Goal: Navigation & Orientation: Find specific page/section

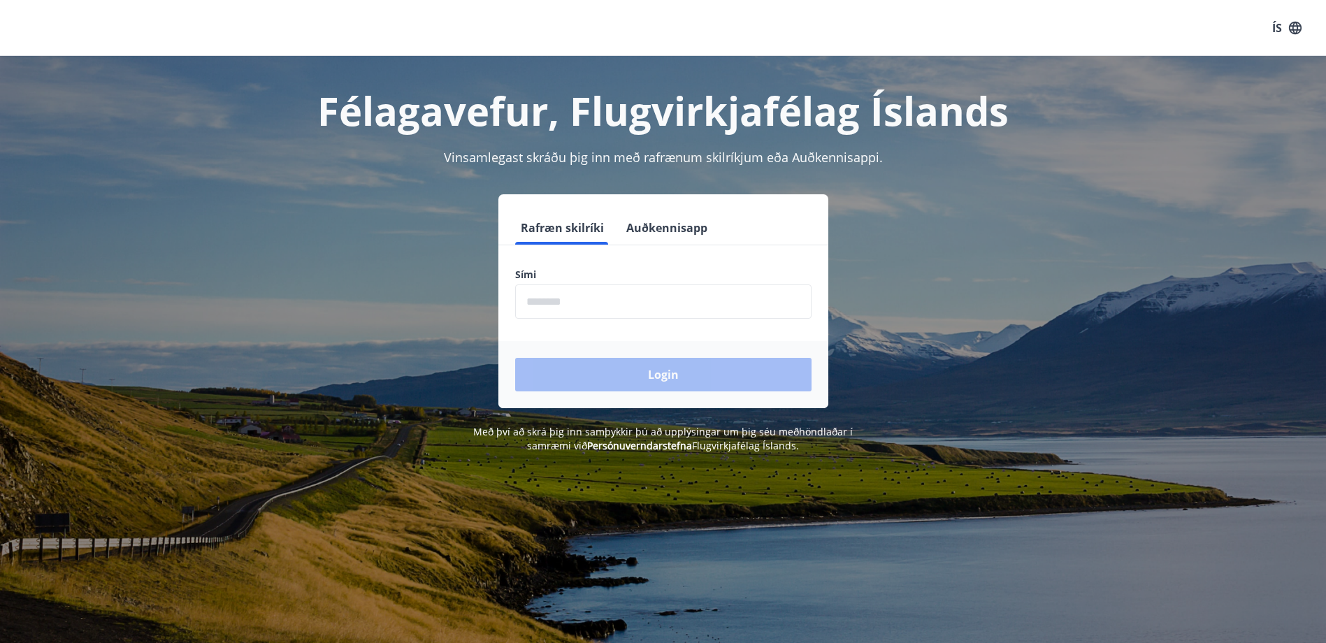
click at [640, 297] on input "phone" at bounding box center [663, 301] width 296 height 34
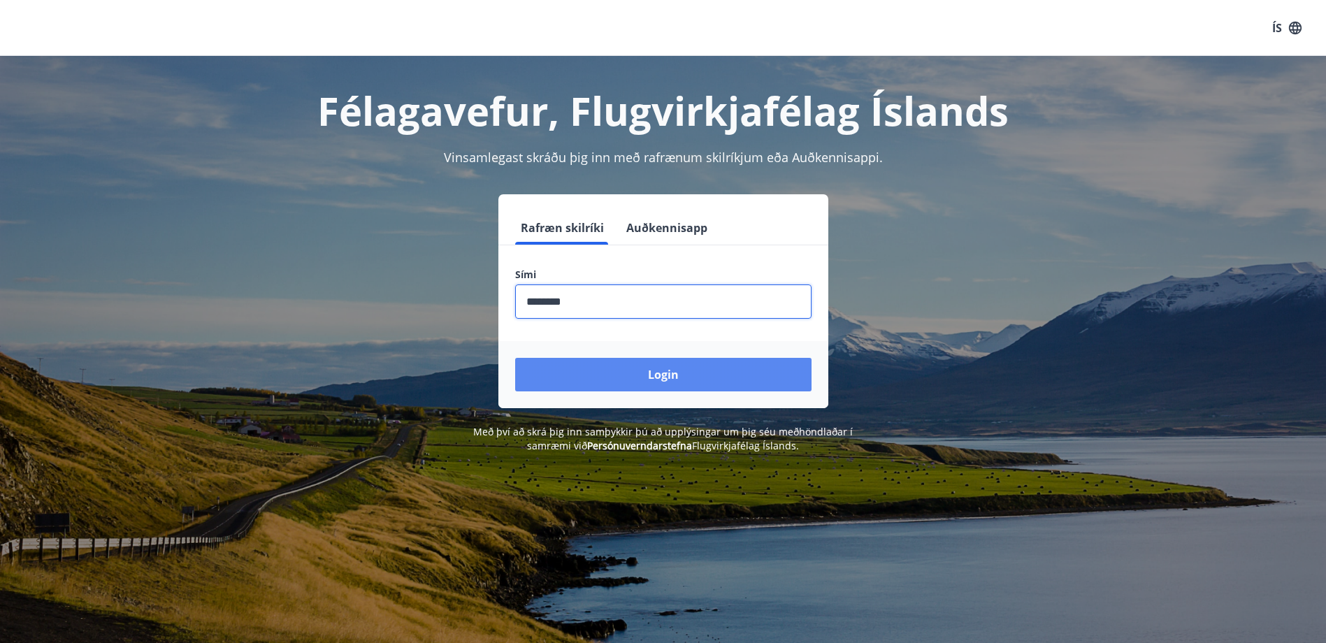
type input "********"
click at [627, 373] on button "Login" at bounding box center [663, 375] width 296 height 34
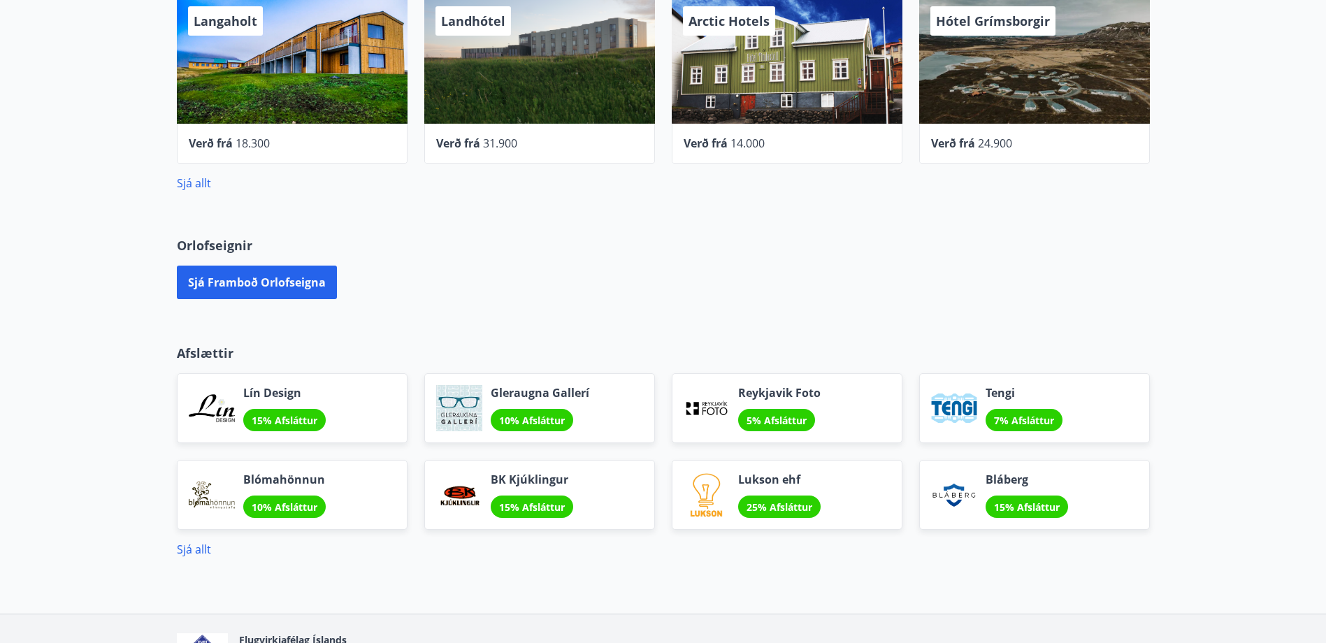
scroll to position [559, 0]
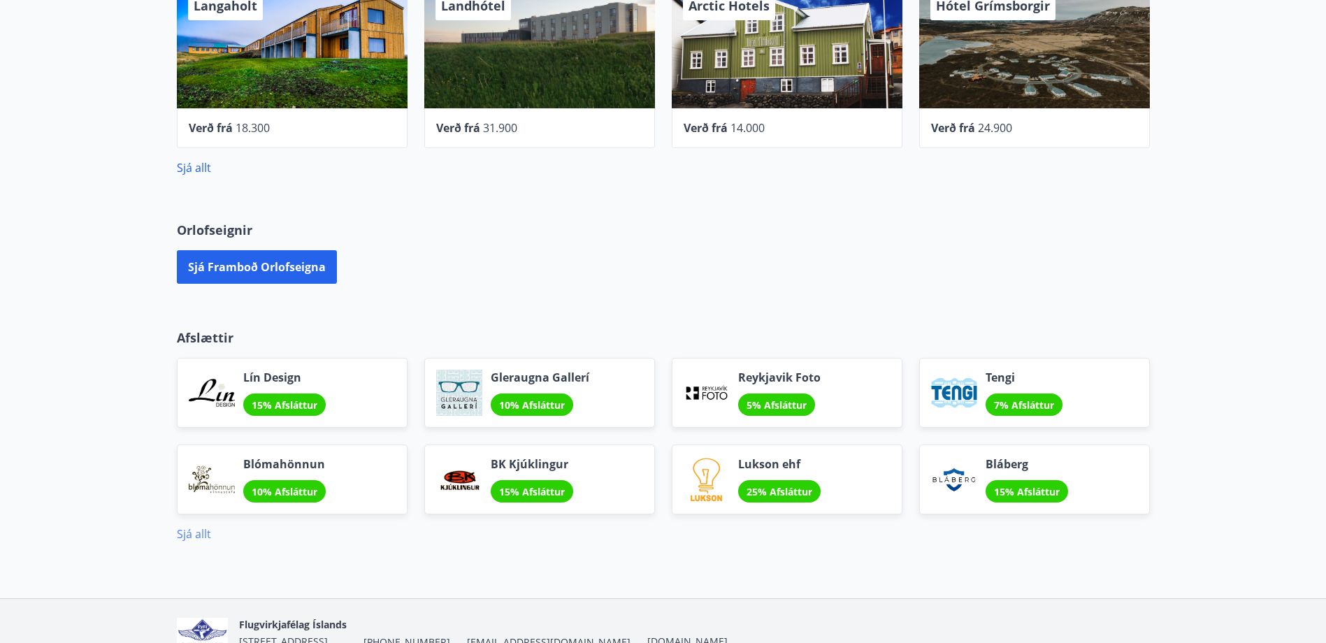
click at [197, 536] on link "Sjá allt" at bounding box center [194, 533] width 34 height 15
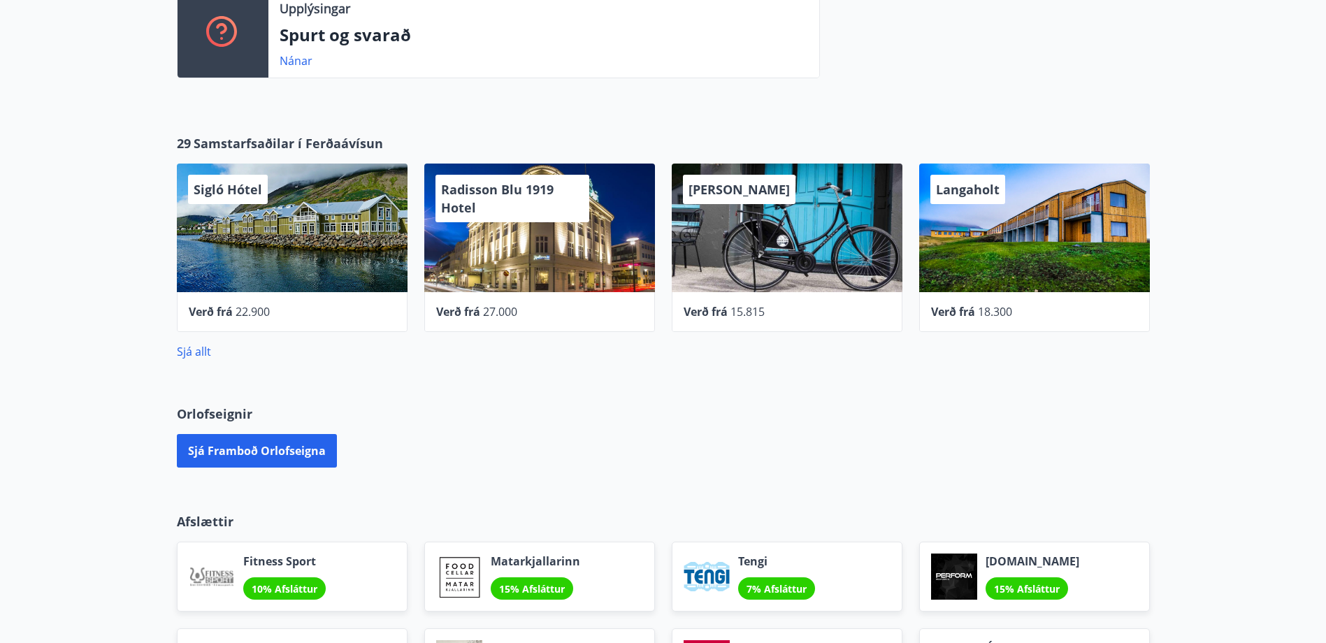
scroll to position [143, 0]
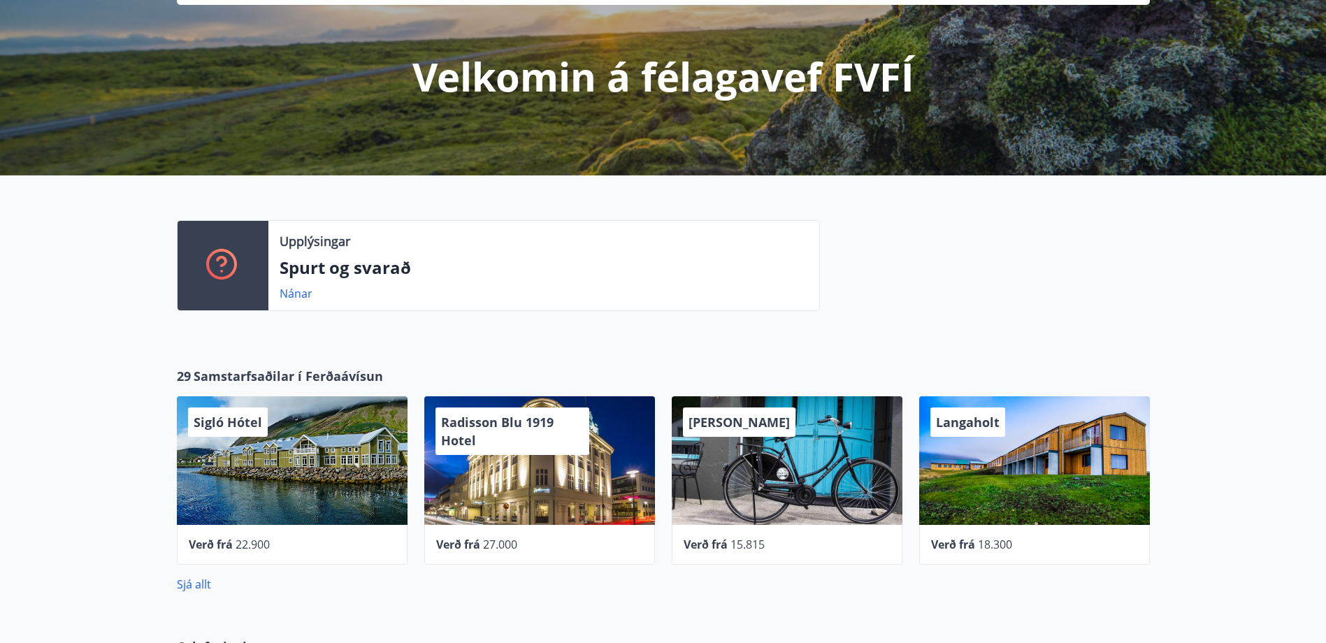
click at [243, 261] on div at bounding box center [222, 265] width 91 height 89
click at [304, 287] on link "Nánar" at bounding box center [296, 293] width 33 height 15
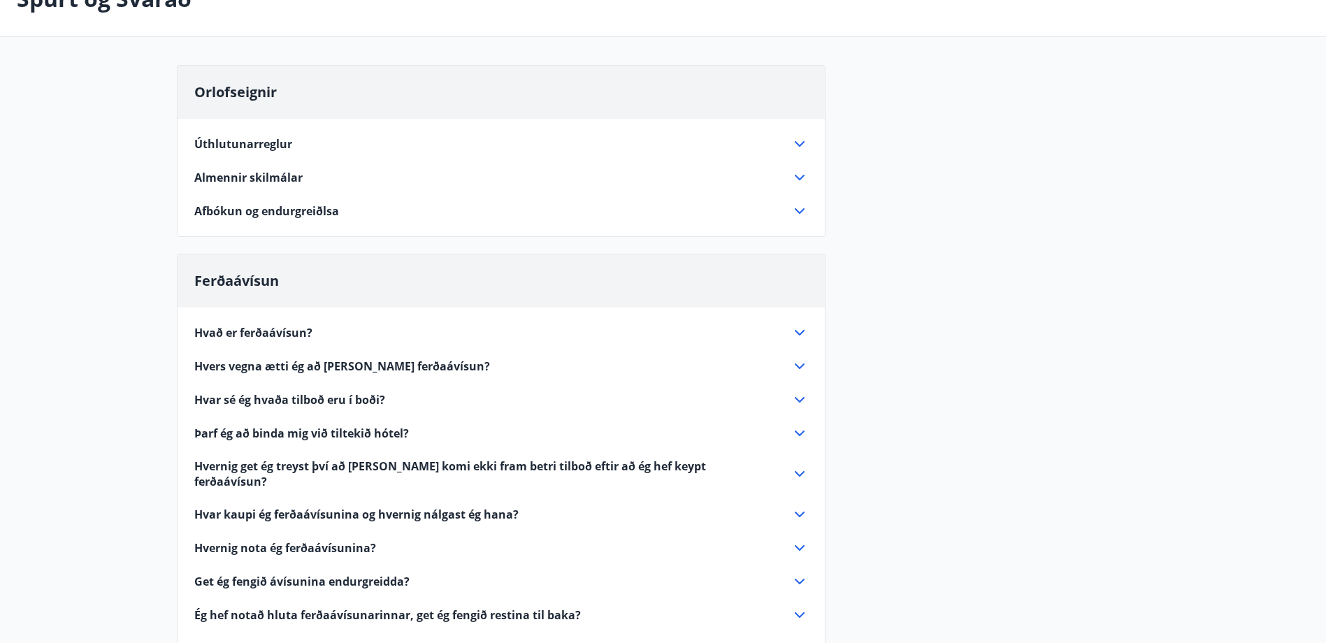
scroll to position [140, 0]
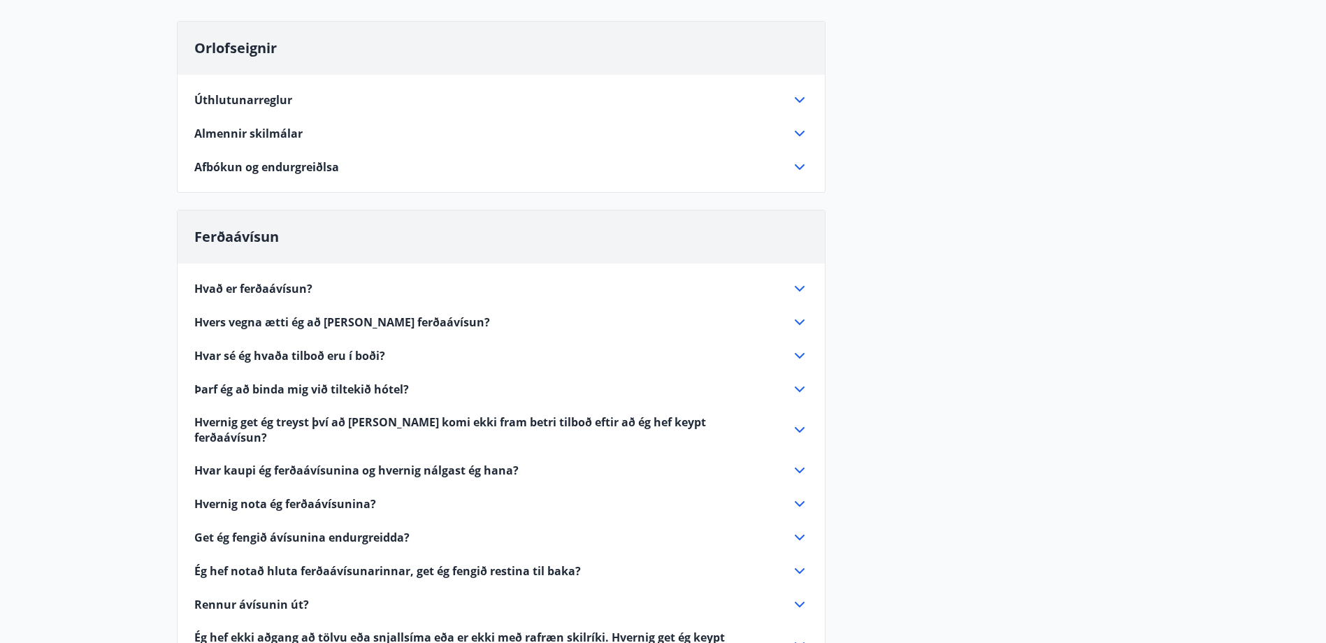
click at [802, 131] on icon at bounding box center [799, 133] width 17 height 17
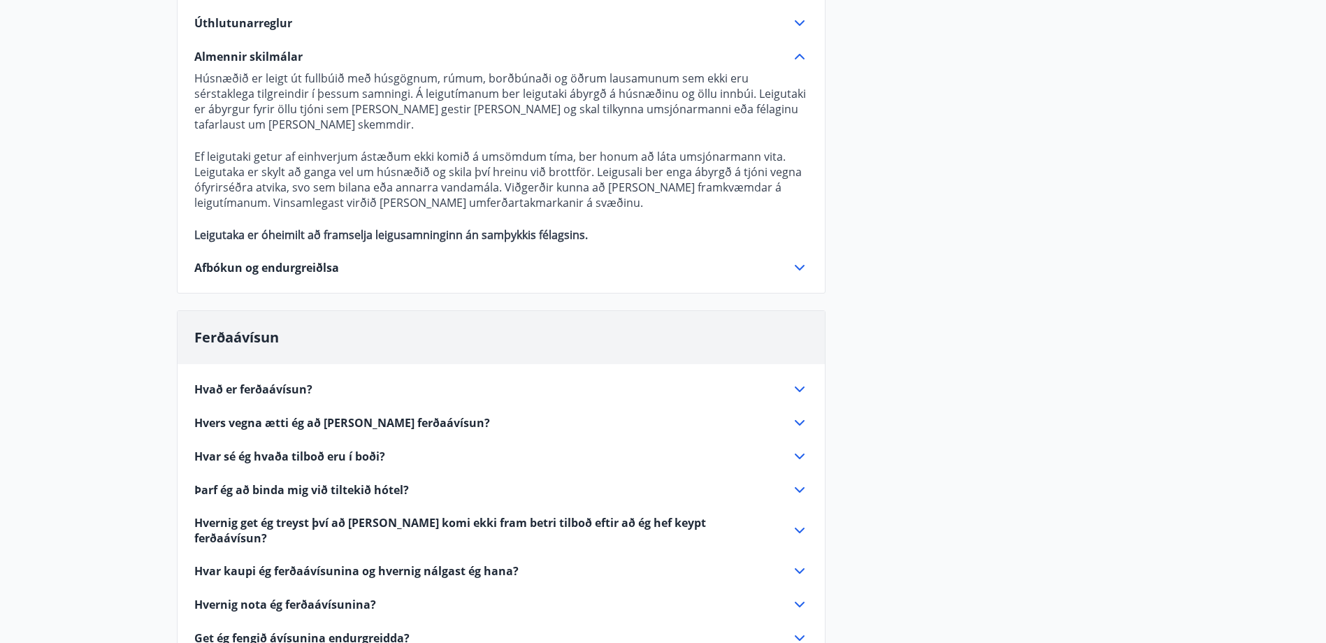
scroll to position [39, 0]
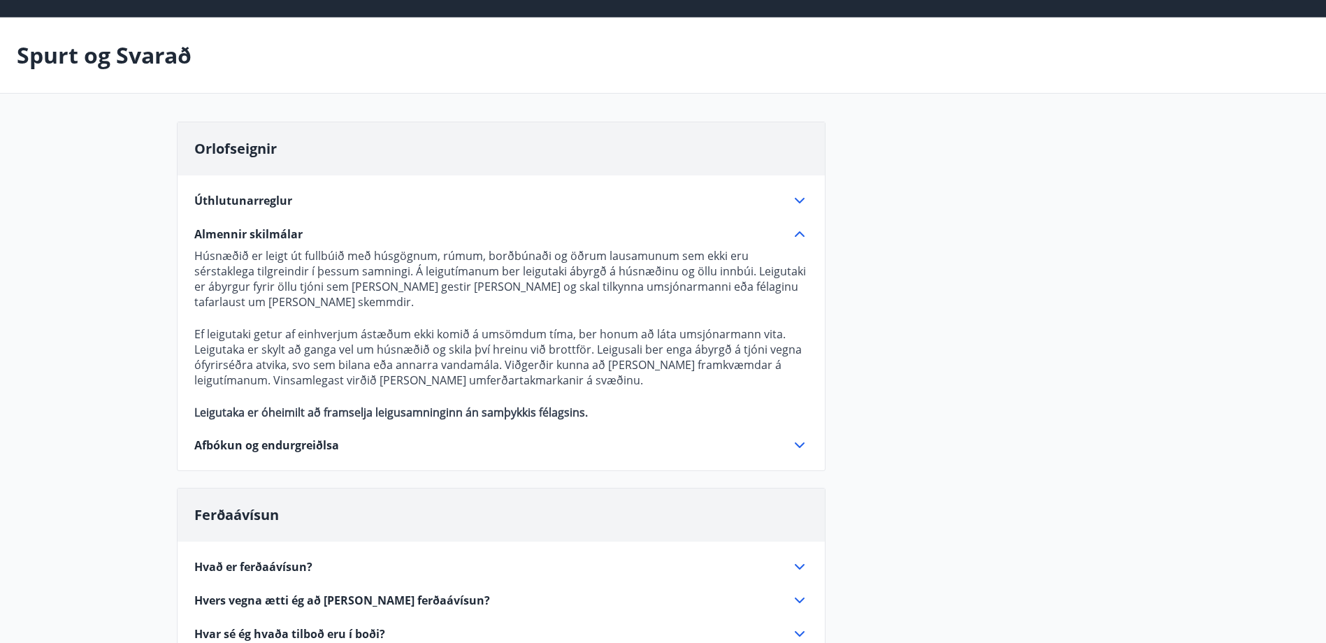
click at [801, 448] on icon at bounding box center [799, 445] width 17 height 17
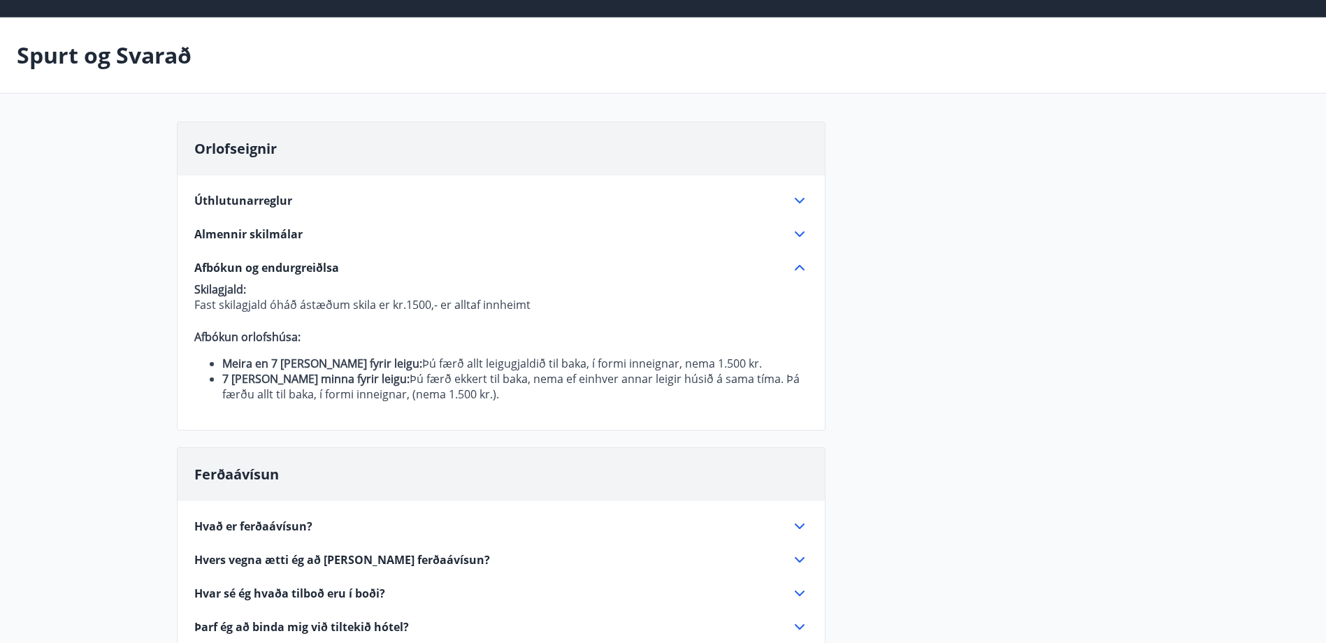
click at [799, 266] on icon at bounding box center [800, 268] width 10 height 6
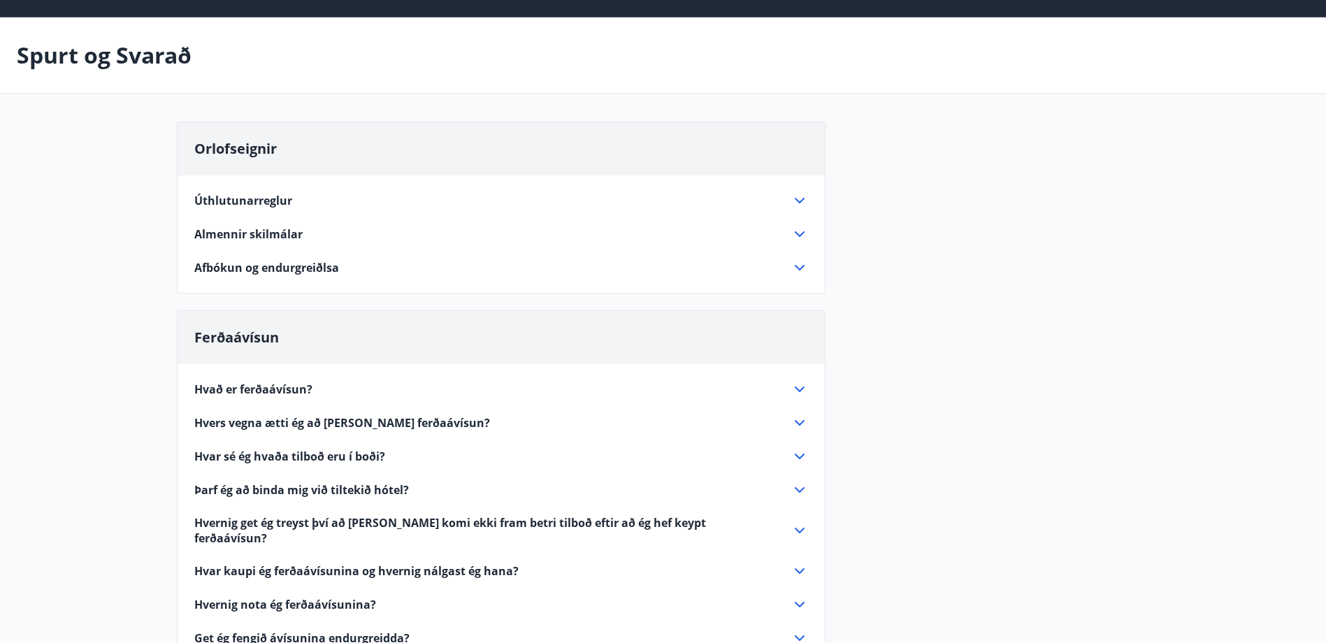
click at [798, 263] on icon at bounding box center [799, 267] width 17 height 17
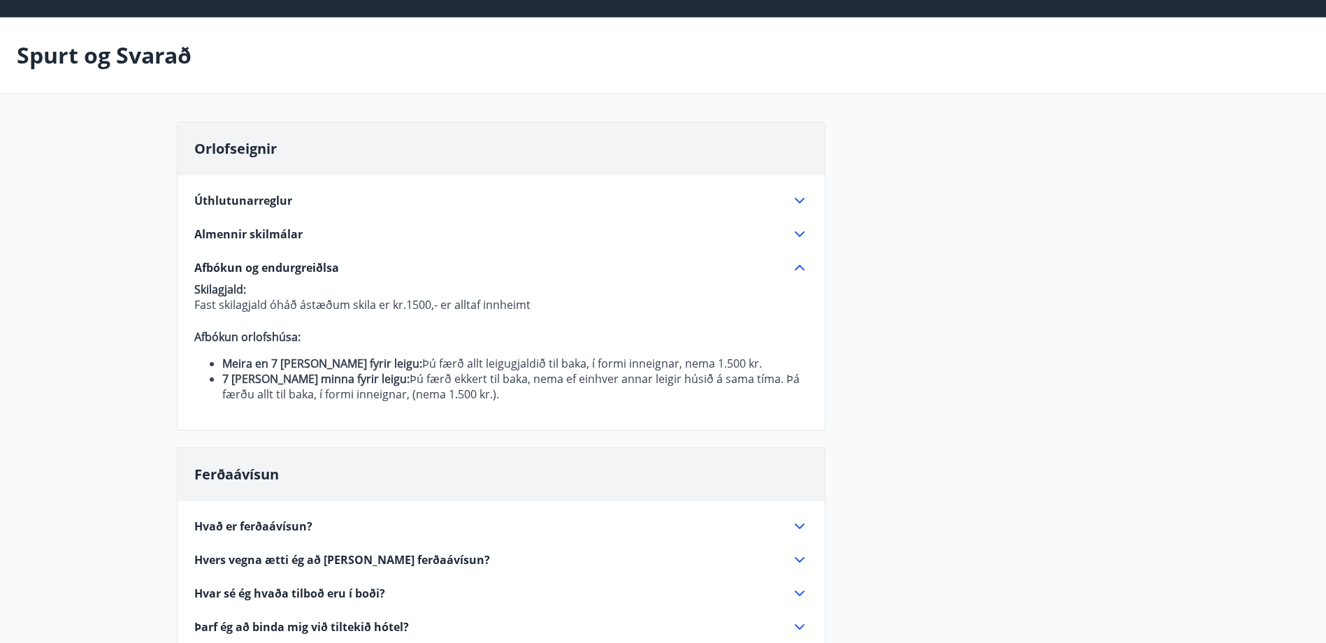
click at [795, 268] on icon at bounding box center [799, 267] width 17 height 17
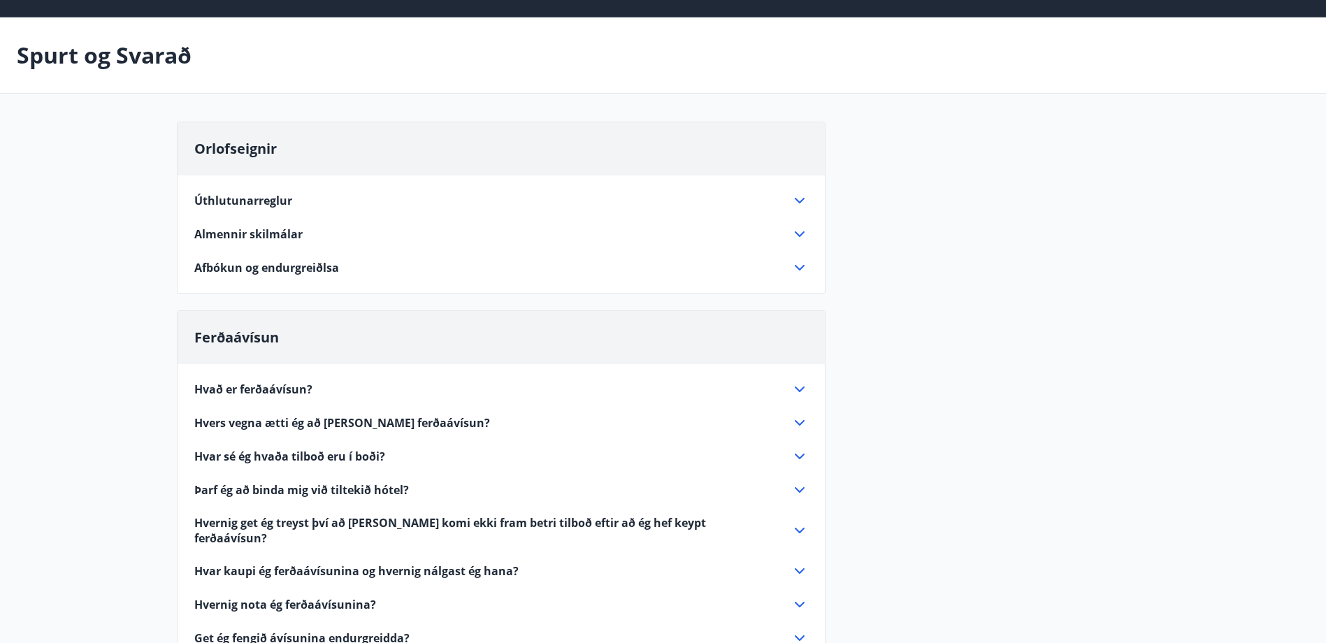
click at [795, 202] on icon at bounding box center [799, 200] width 17 height 17
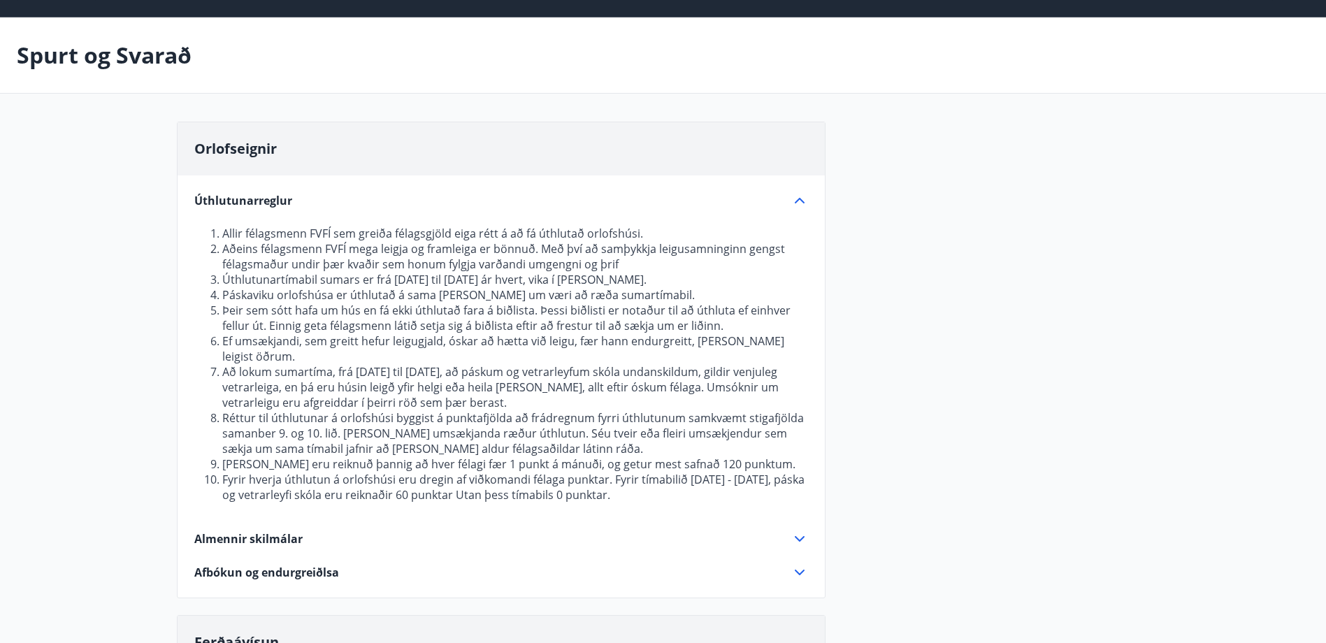
click at [806, 198] on icon at bounding box center [799, 200] width 17 height 17
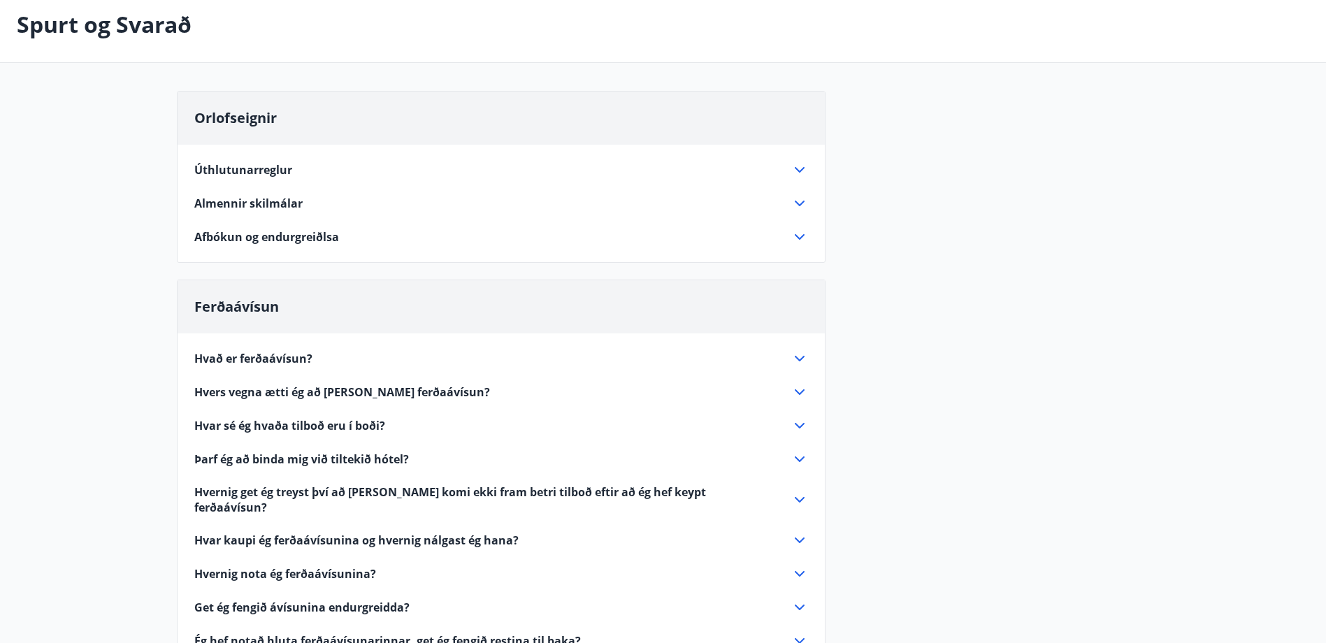
scroll to position [0, 0]
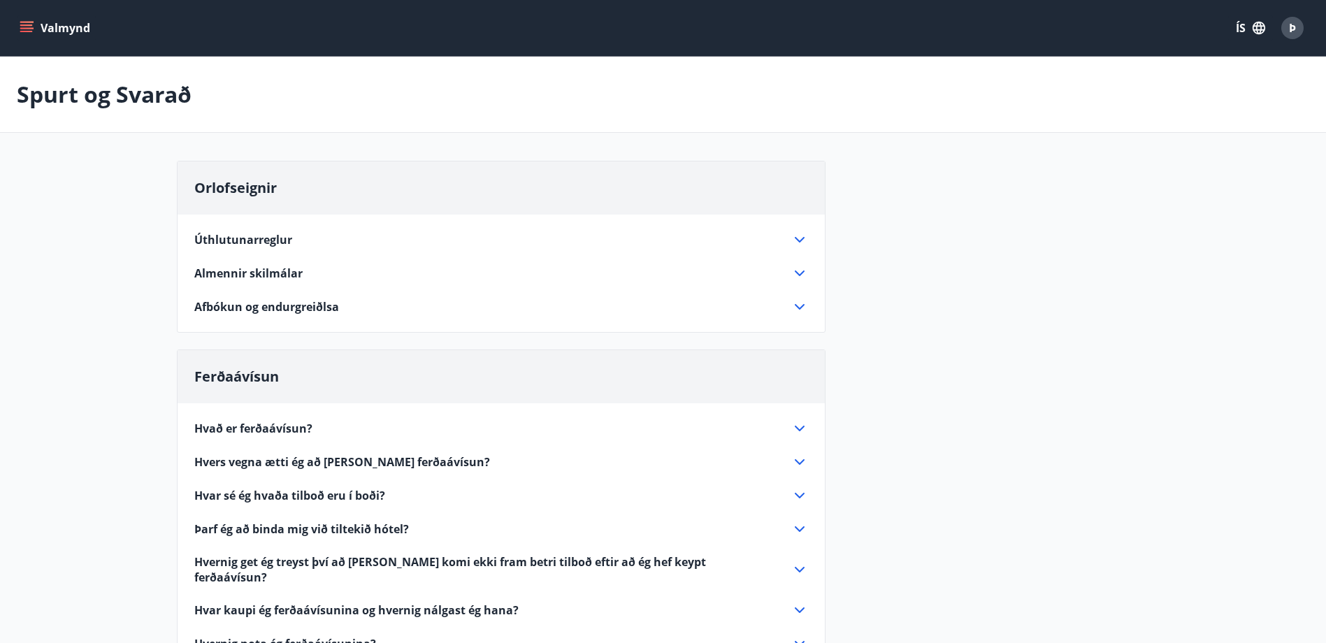
click at [59, 27] on button "Valmynd" at bounding box center [56, 27] width 79 height 25
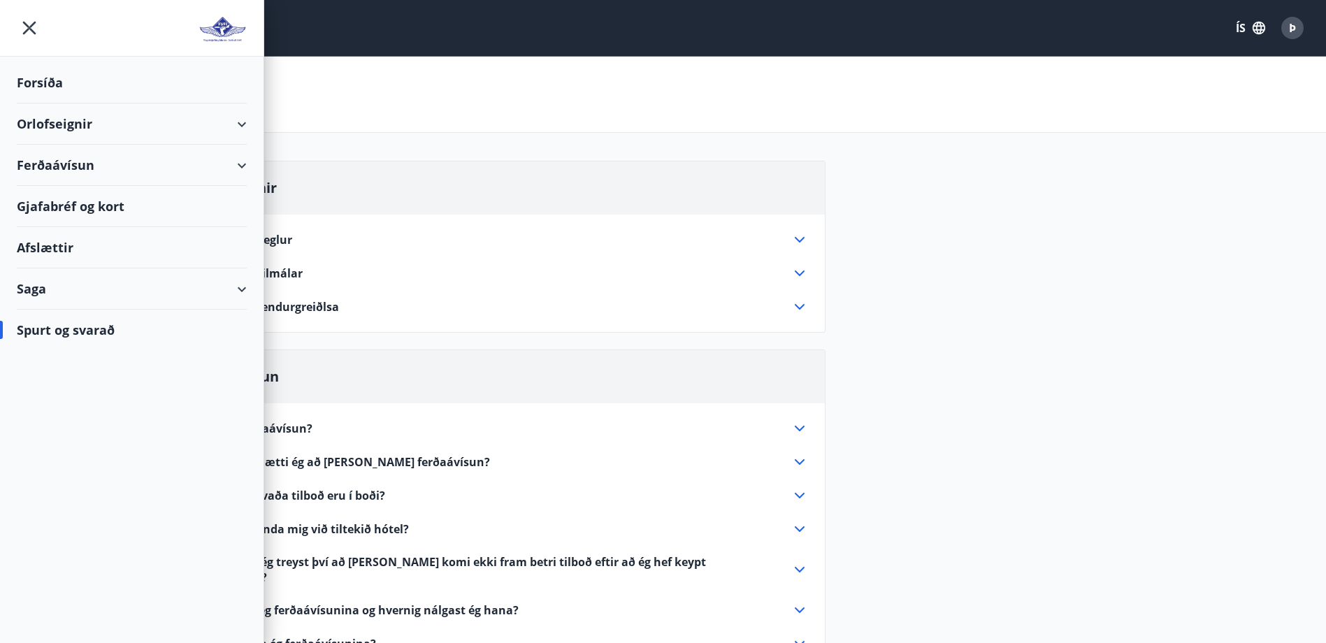
click at [228, 127] on div "Orlofseignir" at bounding box center [132, 123] width 230 height 41
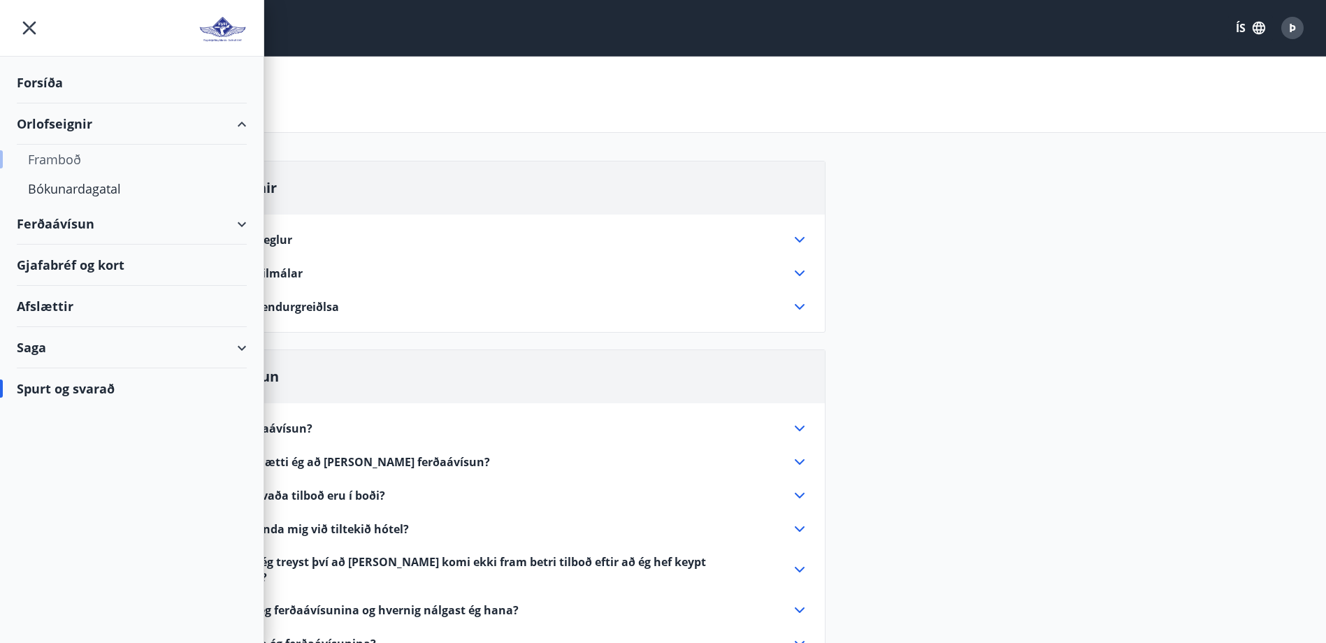
click at [66, 159] on div "Framboð" at bounding box center [132, 159] width 208 height 29
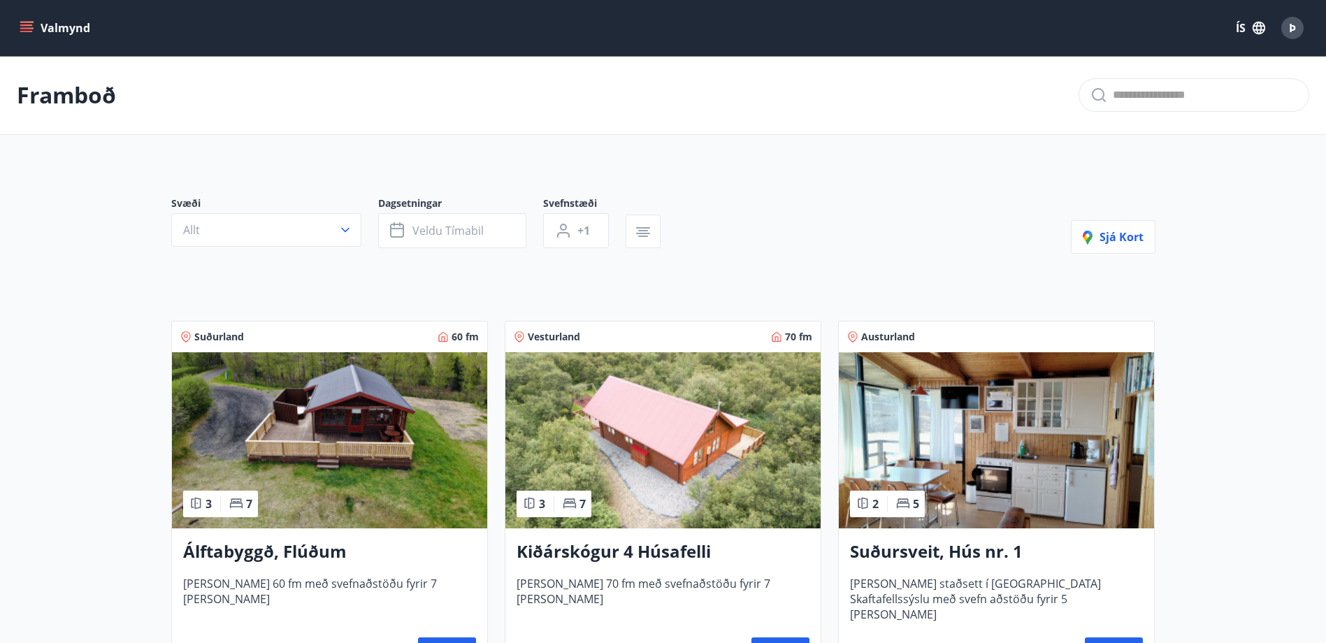
click at [24, 22] on icon "menu" at bounding box center [27, 22] width 15 height 1
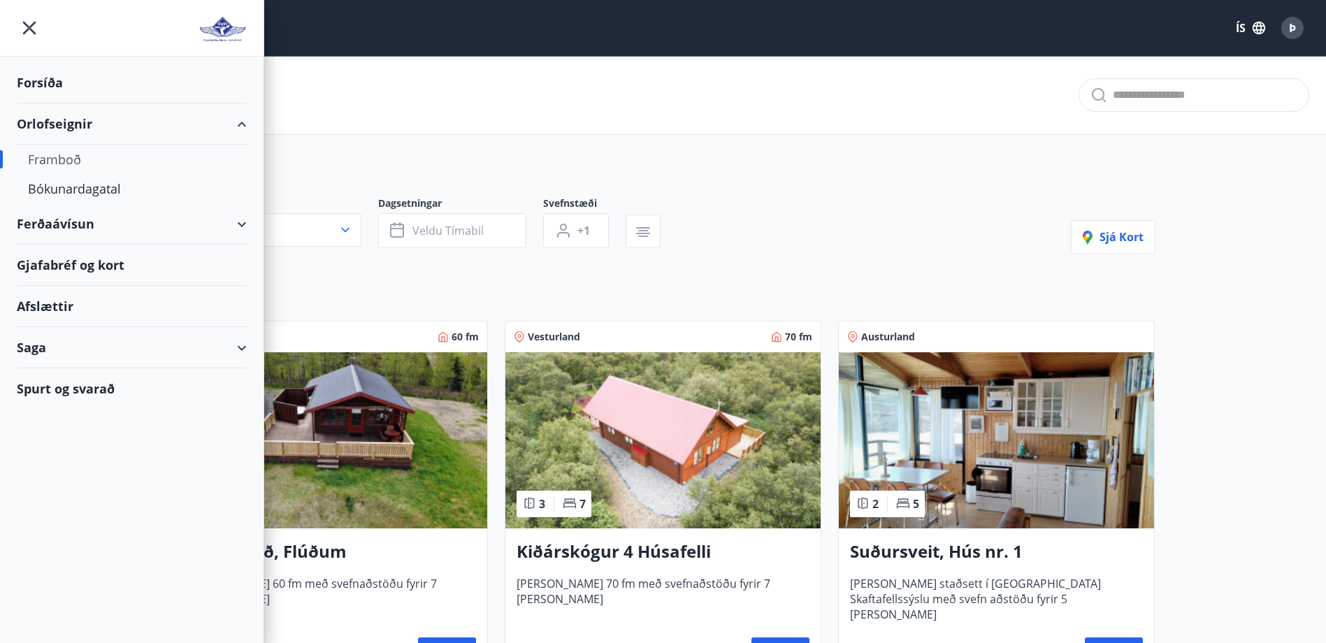
click at [123, 346] on div "Saga" at bounding box center [132, 347] width 230 height 41
click at [123, 342] on div "Saga" at bounding box center [132, 347] width 230 height 41
click at [27, 29] on icon "menu" at bounding box center [29, 27] width 25 height 25
